Goal: Task Accomplishment & Management: Manage account settings

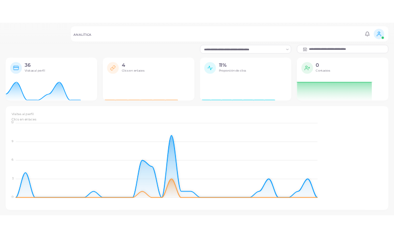
scroll to position [72, 118]
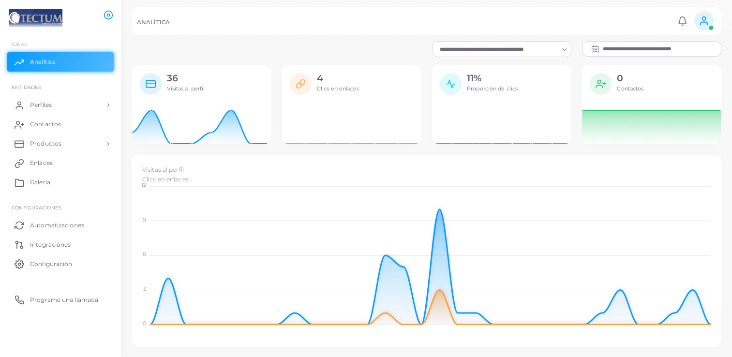
click at [45, 14] on img at bounding box center [36, 18] width 54 height 18
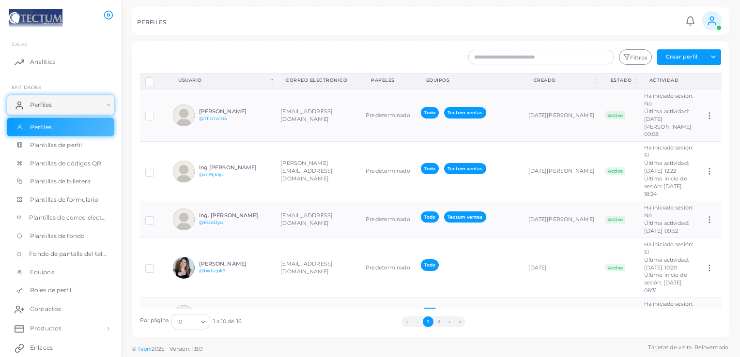
click at [48, 21] on img at bounding box center [36, 18] width 54 height 18
click at [110, 14] on icon at bounding box center [109, 15] width 10 height 10
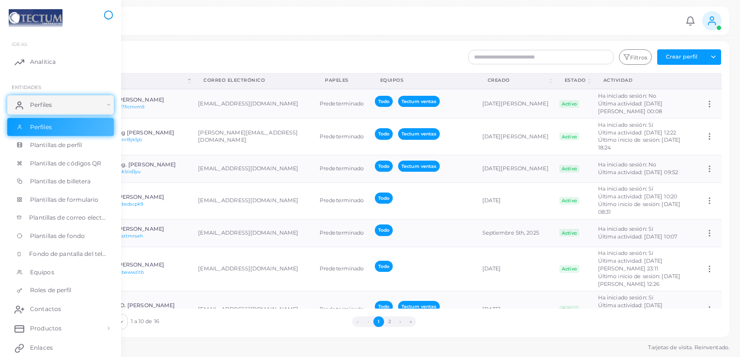
click at [110, 14] on icon at bounding box center [109, 15] width 10 height 10
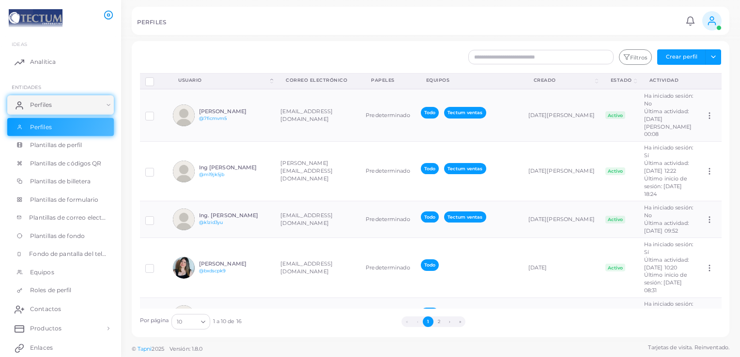
click at [110, 14] on icon at bounding box center [109, 15] width 10 height 10
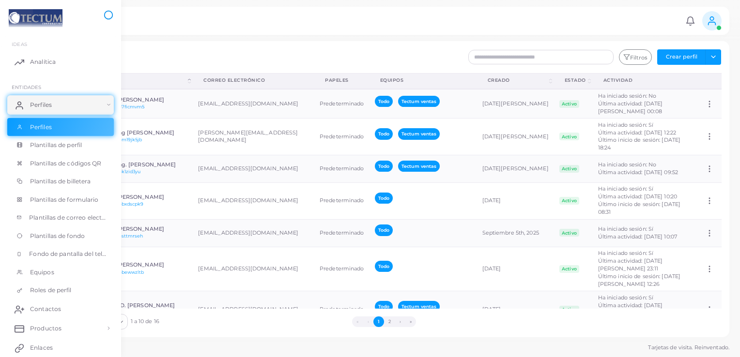
click at [110, 14] on icon at bounding box center [109, 15] width 10 height 10
